Goal: Transaction & Acquisition: Purchase product/service

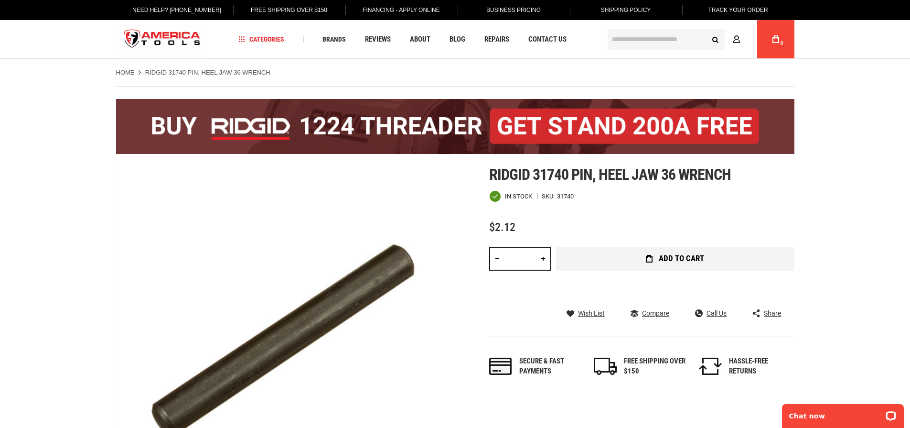
click at [675, 261] on span "Add to Cart" at bounding box center [681, 258] width 45 height 8
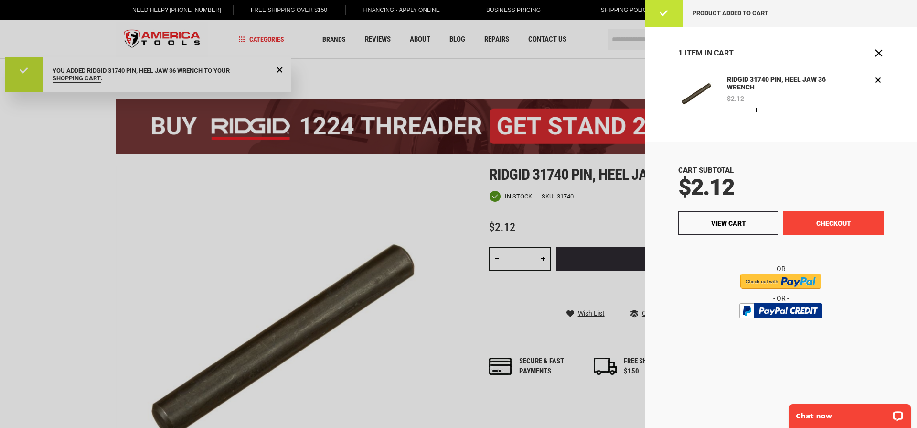
click at [848, 214] on button "Checkout" at bounding box center [834, 223] width 100 height 24
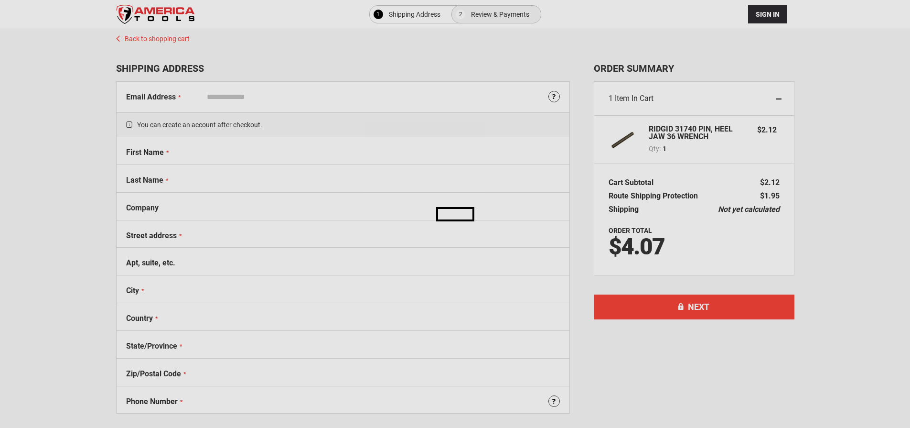
select select "**"
